Goal: Task Accomplishment & Management: Use online tool/utility

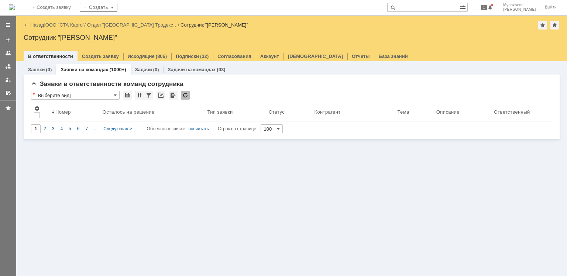
click at [433, 9] on input "text" at bounding box center [423, 7] width 73 height 9
type input "39253"
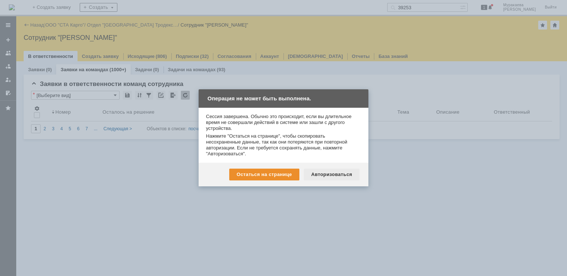
click at [333, 175] on div "Авторизоваться" at bounding box center [332, 175] width 56 height 12
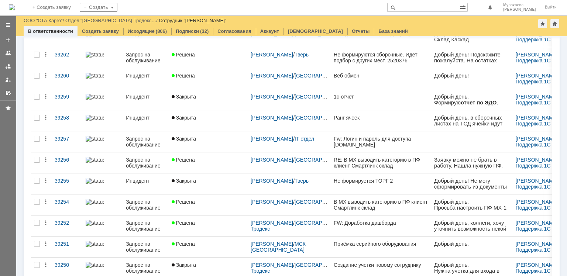
click at [432, 6] on input "text" at bounding box center [423, 7] width 73 height 9
type input "39253"
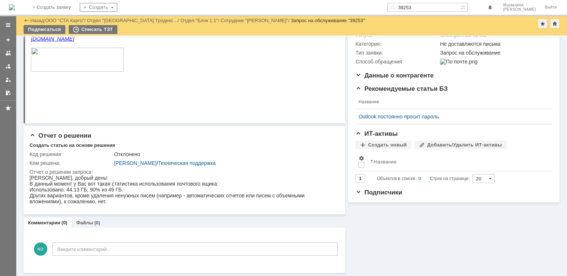
click at [6, 49] on link at bounding box center [8, 53] width 12 height 12
